Goal: Information Seeking & Learning: Learn about a topic

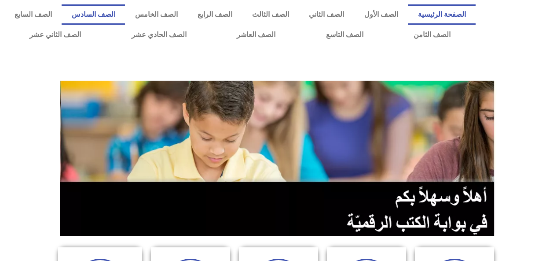
click at [125, 12] on link "الصف السادس" at bounding box center [93, 14] width 63 height 20
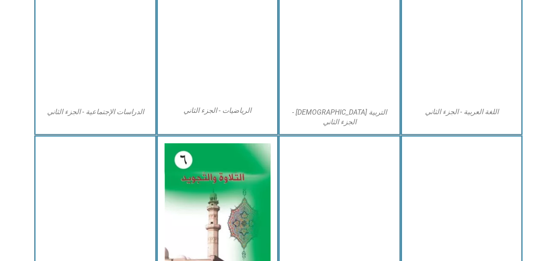
scroll to position [526, 0]
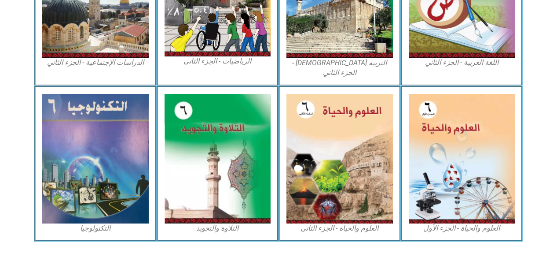
click at [445, 124] on img at bounding box center [462, 159] width 107 height 130
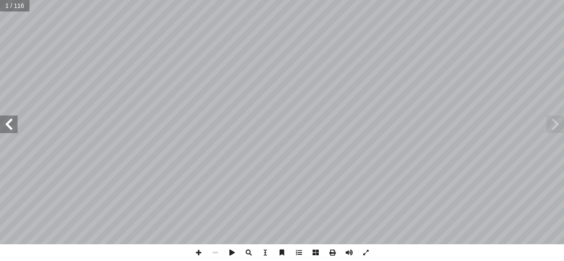
click at [11, 118] on span at bounding box center [9, 124] width 18 height 18
click at [10, 116] on span at bounding box center [9, 124] width 18 height 18
click at [5, 118] on span at bounding box center [9, 124] width 18 height 18
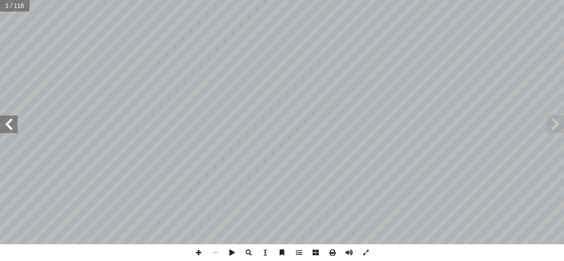
click at [5, 118] on span at bounding box center [9, 124] width 18 height 18
click at [4, 122] on span at bounding box center [9, 124] width 18 height 18
click at [5, 119] on span at bounding box center [9, 124] width 18 height 18
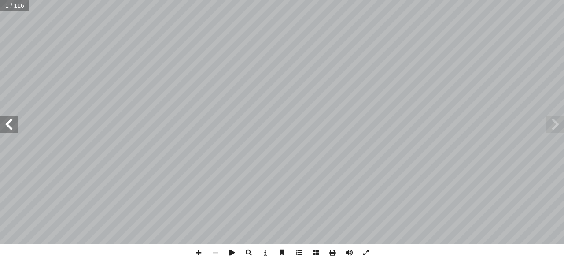
click at [5, 119] on span at bounding box center [9, 124] width 18 height 18
click at [4, 118] on span at bounding box center [9, 124] width 18 height 18
click at [4, 117] on span at bounding box center [9, 124] width 18 height 18
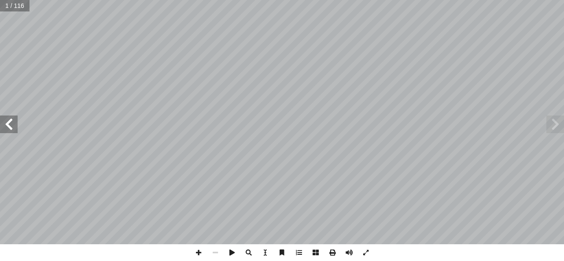
click at [4, 117] on span at bounding box center [9, 124] width 18 height 18
click at [2, 118] on span at bounding box center [9, 124] width 18 height 18
click at [2, 116] on span at bounding box center [9, 124] width 18 height 18
click at [2, 117] on span at bounding box center [9, 124] width 18 height 18
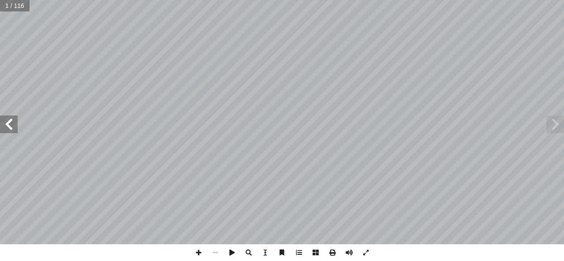
click at [2, 117] on span at bounding box center [9, 124] width 18 height 18
click at [2, 116] on span at bounding box center [9, 124] width 18 height 18
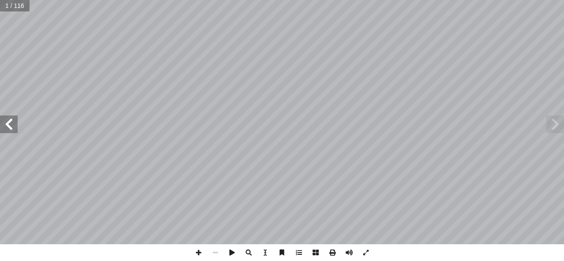
click at [2, 116] on span at bounding box center [9, 124] width 18 height 18
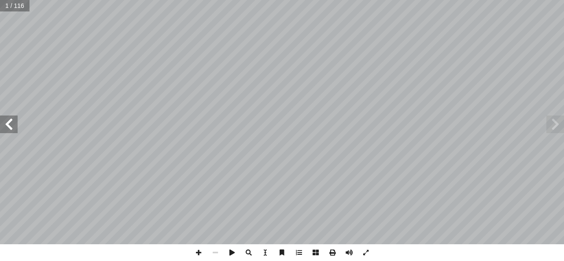
click at [2, 116] on span at bounding box center [9, 124] width 18 height 18
click at [8, 123] on span at bounding box center [9, 124] width 18 height 18
click at [7, 122] on span at bounding box center [9, 124] width 18 height 18
click at [8, 123] on span at bounding box center [9, 124] width 18 height 18
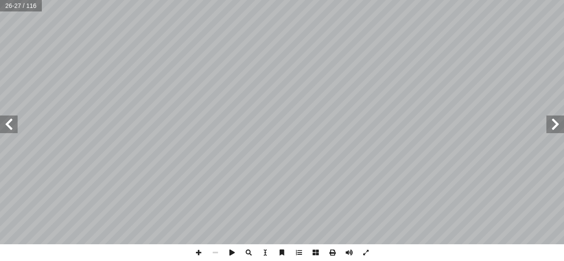
click at [8, 123] on span at bounding box center [9, 124] width 18 height 18
click at [7, 123] on span at bounding box center [9, 124] width 18 height 18
click at [8, 123] on span at bounding box center [9, 124] width 18 height 18
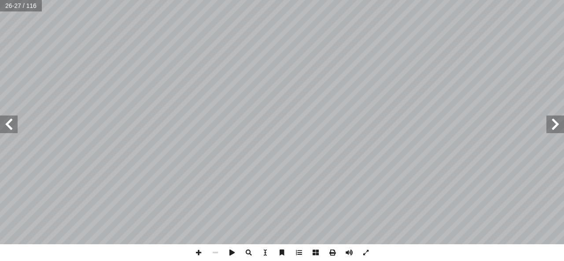
click at [10, 123] on span at bounding box center [9, 124] width 18 height 18
click at [8, 121] on span at bounding box center [9, 124] width 18 height 18
click at [8, 123] on span at bounding box center [9, 124] width 18 height 18
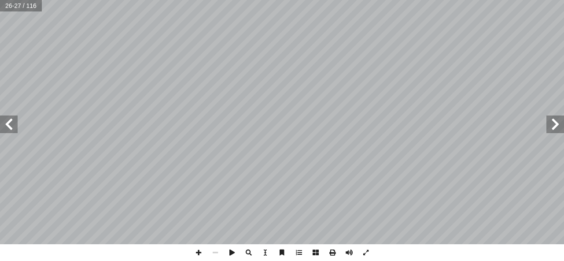
click at [8, 123] on span at bounding box center [9, 124] width 18 height 18
click at [7, 125] on span at bounding box center [9, 124] width 18 height 18
click at [4, 123] on span at bounding box center [9, 124] width 18 height 18
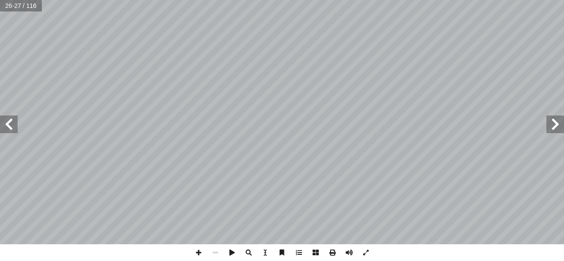
click at [4, 123] on span at bounding box center [9, 124] width 18 height 18
click at [7, 125] on span at bounding box center [9, 124] width 18 height 18
click at [6, 123] on span at bounding box center [9, 124] width 18 height 18
click at [10, 123] on span at bounding box center [9, 124] width 18 height 18
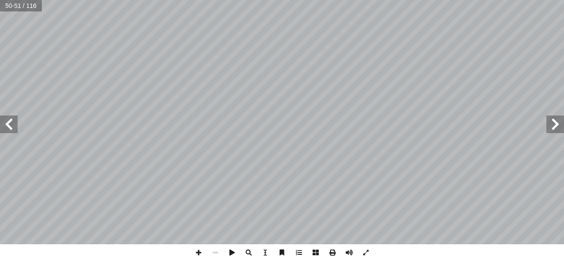
click at [557, 122] on span at bounding box center [555, 124] width 18 height 18
